Goal: Information Seeking & Learning: Learn about a topic

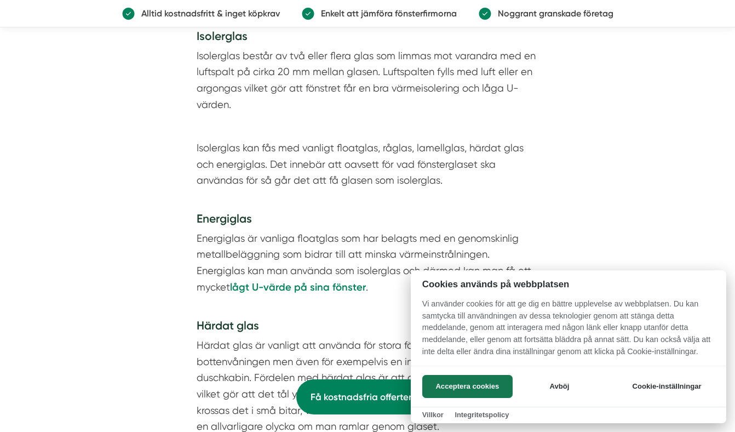
scroll to position [2412, 0]
click at [460, 383] on button "Acceptera cookies" at bounding box center [468, 386] width 90 height 23
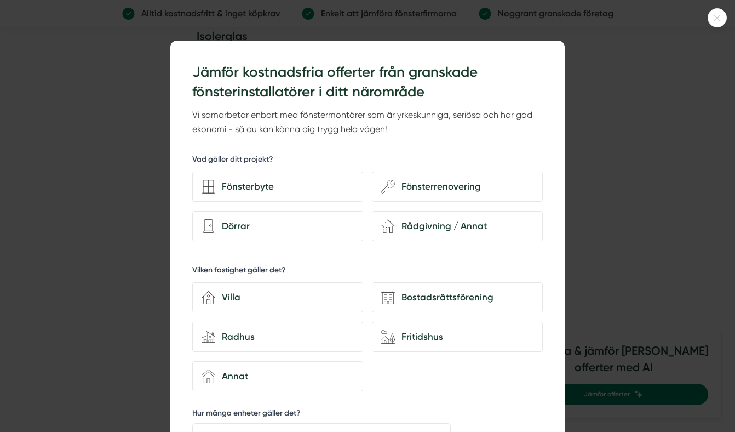
click at [735, 403] on html "NYHET Jämför offerter med AI Om oss Kontakta oss Anslut företag Fönster Dörrar …" at bounding box center [367, 431] width 735 height 5687
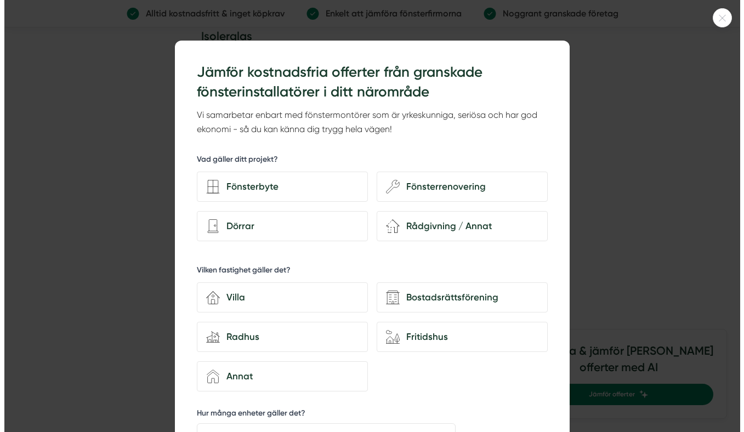
scroll to position [2790, 0]
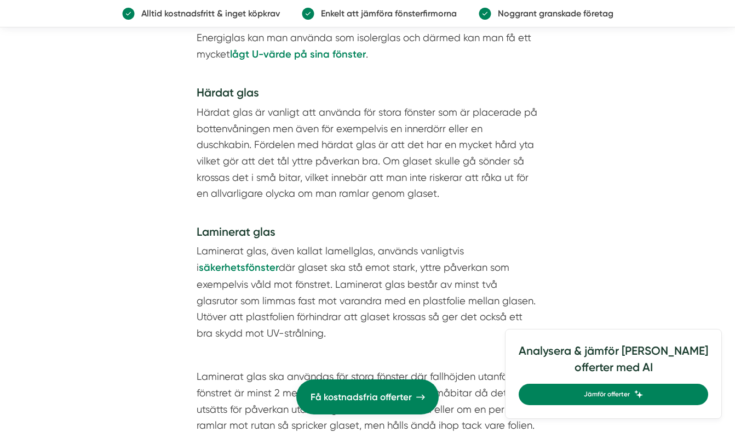
scroll to position [3023, 0]
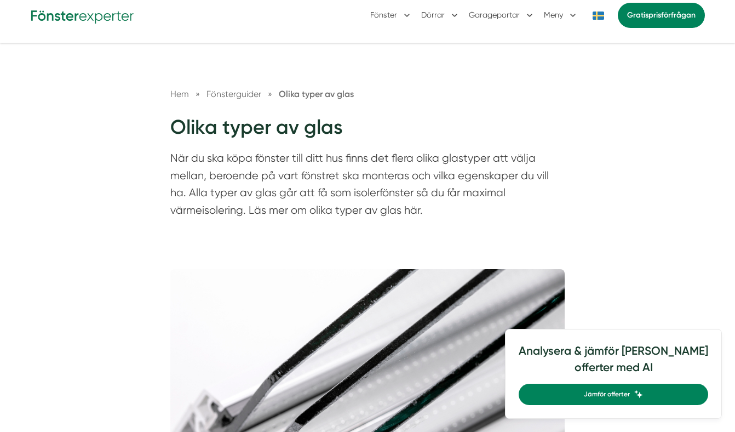
scroll to position [0, 0]
